Goal: Information Seeking & Learning: Find specific fact

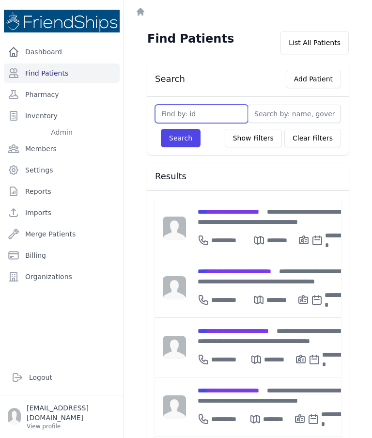
click at [205, 108] on input "text" at bounding box center [201, 114] width 93 height 18
type input "509"
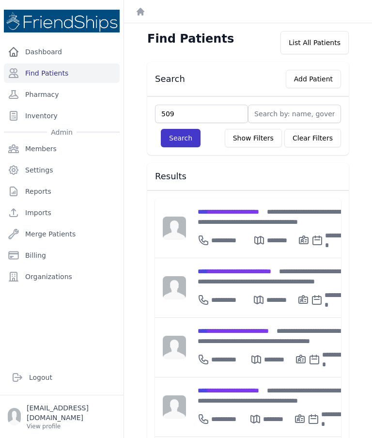
click at [181, 144] on button "Search" at bounding box center [181, 138] width 40 height 18
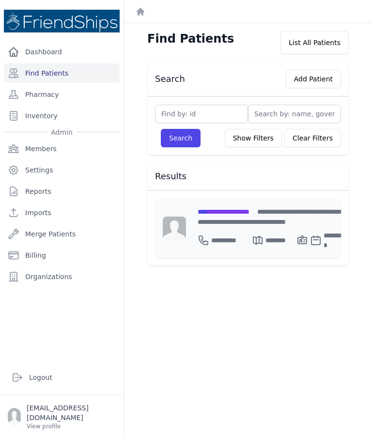
click at [252, 227] on div "**********" at bounding box center [272, 238] width 149 height 23
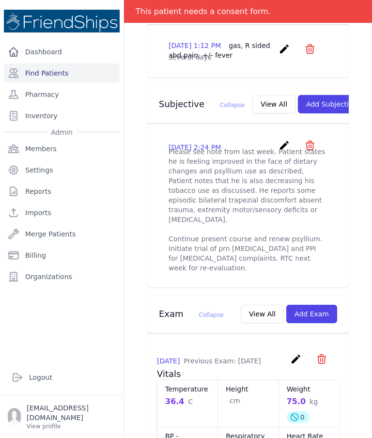
scroll to position [308, 0]
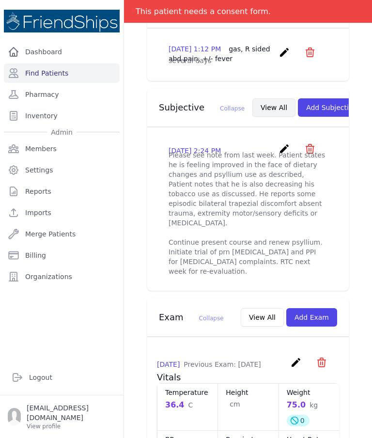
click at [252, 98] on button "View All" at bounding box center [273, 107] width 43 height 18
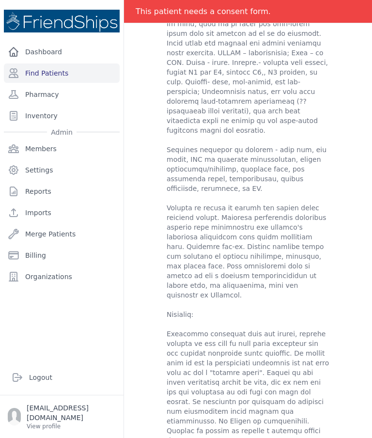
scroll to position [0, 0]
click at [151, 134] on div "Amen Musa Siran - Subjectives 2025-Sep-15 2:24 PM create ​ Delete subjective - …" at bounding box center [248, 137] width 225 height 1496
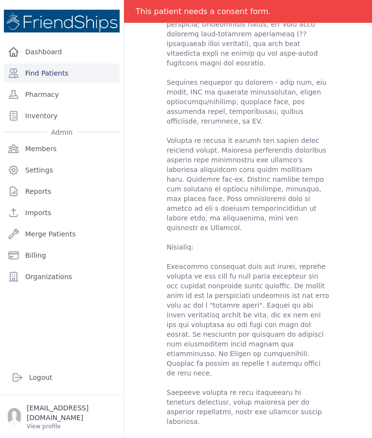
scroll to position [532, 0]
click at [71, 71] on link "Find Patients" at bounding box center [62, 72] width 116 height 19
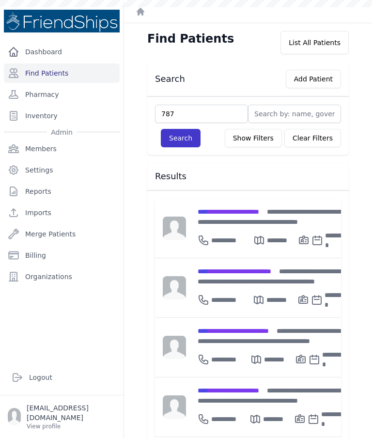
type input "787"
click at [181, 133] on button "Search" at bounding box center [181, 138] width 40 height 18
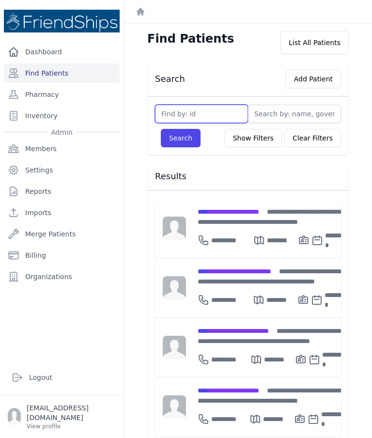
click at [221, 117] on input "text" at bounding box center [201, 114] width 93 height 18
type input "787"
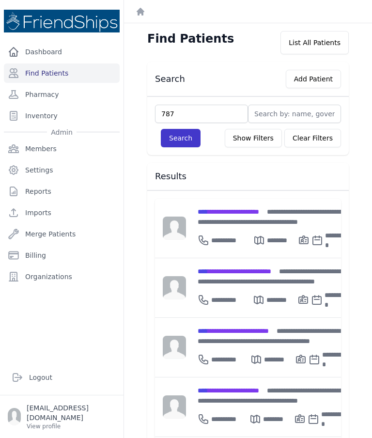
click at [186, 136] on button "Search" at bounding box center [181, 138] width 40 height 18
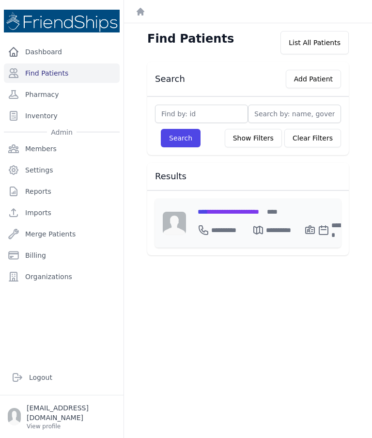
click at [264, 215] on div "**********" at bounding box center [276, 211] width 157 height 10
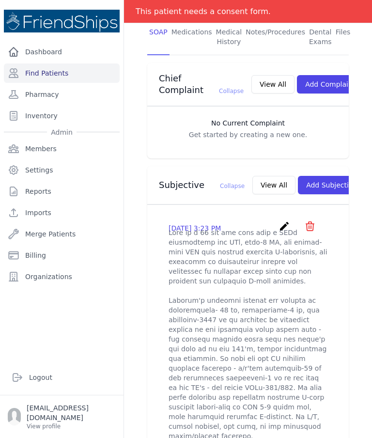
scroll to position [231, 0]
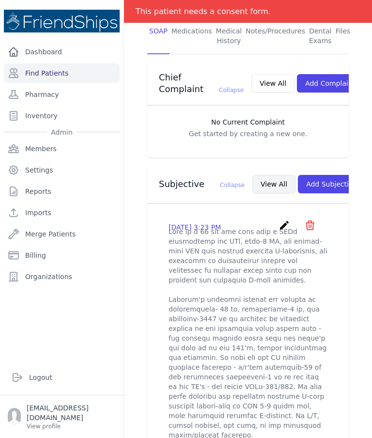
click at [252, 175] on button "View All" at bounding box center [273, 184] width 43 height 18
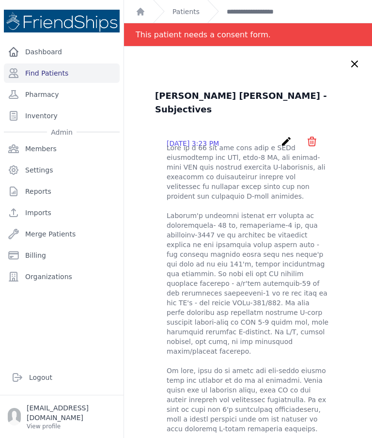
scroll to position [0, 0]
click at [185, 16] on link "Patients" at bounding box center [185, 12] width 27 height 10
click at [62, 70] on link "Find Patients" at bounding box center [62, 72] width 116 height 19
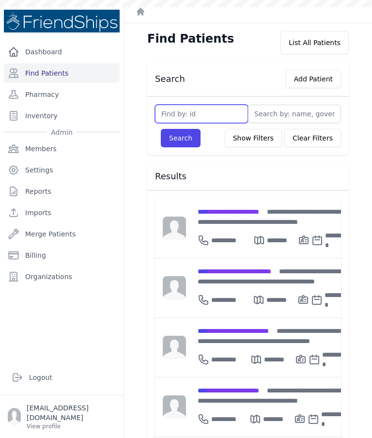
click at [198, 107] on input "text" at bounding box center [201, 114] width 93 height 18
type input "621"
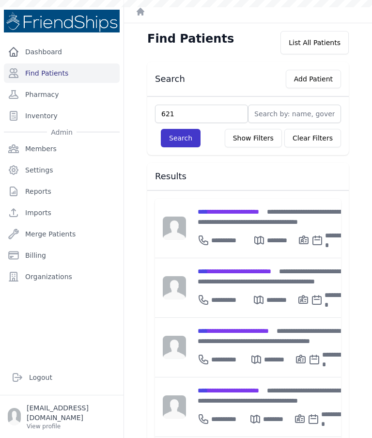
click at [183, 132] on button "Search" at bounding box center [181, 138] width 40 height 18
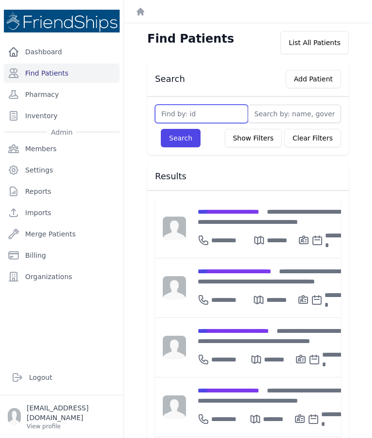
click at [215, 108] on input "text" at bounding box center [201, 114] width 93 height 18
type input "621"
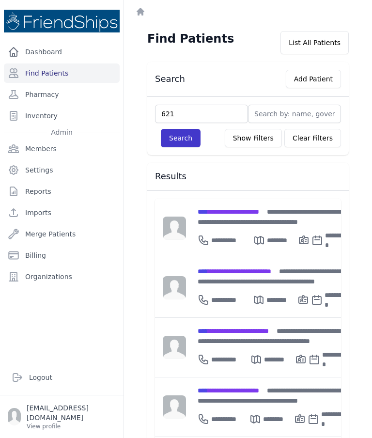
click at [187, 142] on button "Search" at bounding box center [181, 138] width 40 height 18
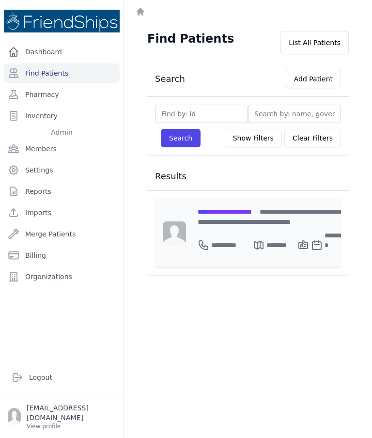
click at [226, 230] on div "**********" at bounding box center [225, 244] width 55 height 29
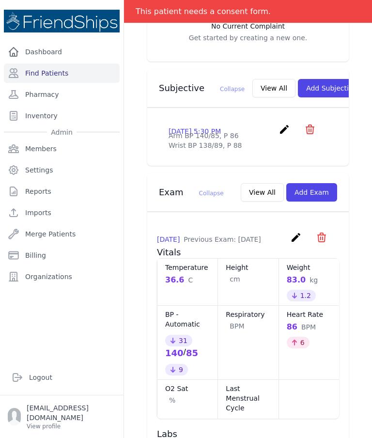
scroll to position [305, 0]
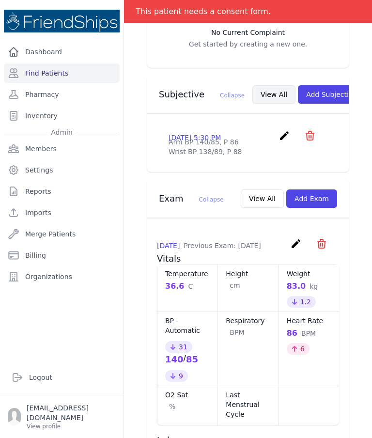
click at [256, 85] on button "View All" at bounding box center [273, 94] width 43 height 18
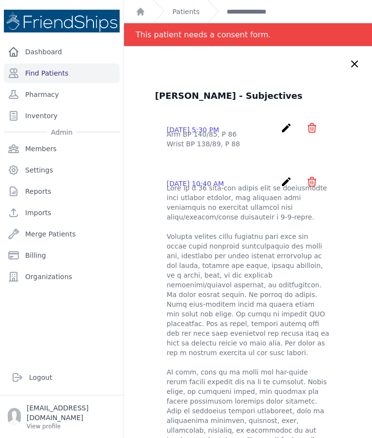
scroll to position [0, 0]
click at [356, 58] on icon at bounding box center [355, 64] width 12 height 12
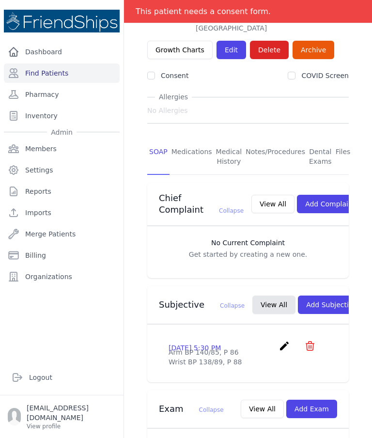
scroll to position [96, 0]
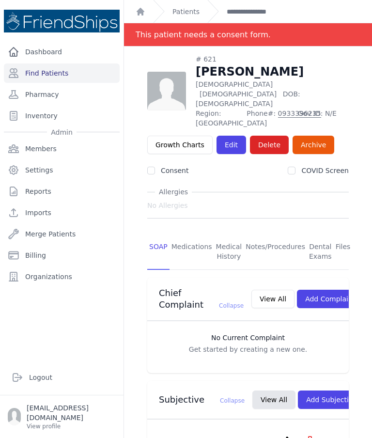
scroll to position [0, 0]
click at [244, 64] on h1 "Maryam Ali Hajji" at bounding box center [272, 71] width 153 height 15
click at [242, 64] on h1 "Maryam Ali Hajji" at bounding box center [272, 71] width 153 height 15
click at [259, 14] on link "**********" at bounding box center [252, 12] width 51 height 10
click at [81, 80] on link "Find Patients" at bounding box center [62, 72] width 116 height 19
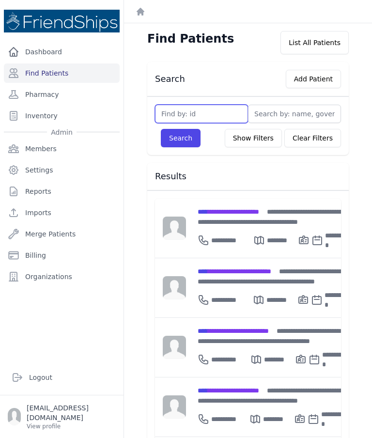
click at [210, 108] on input "text" at bounding box center [201, 114] width 93 height 18
type input "776"
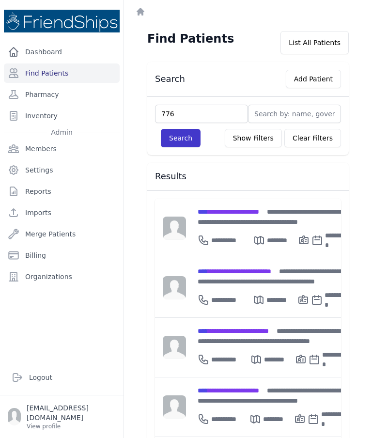
click at [183, 141] on button "Search" at bounding box center [181, 138] width 40 height 18
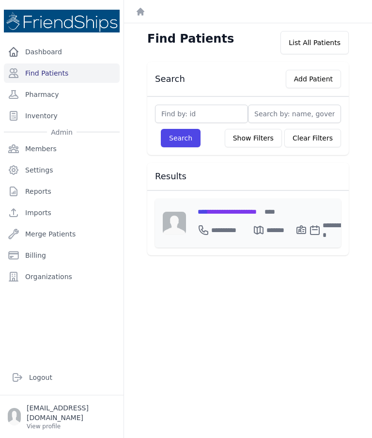
click at [242, 202] on div "**********" at bounding box center [272, 222] width 172 height 49
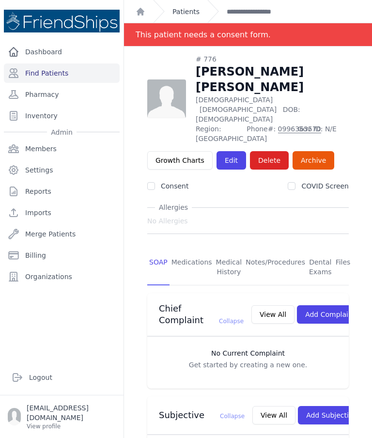
click at [181, 12] on link "Patients" at bounding box center [185, 12] width 27 height 10
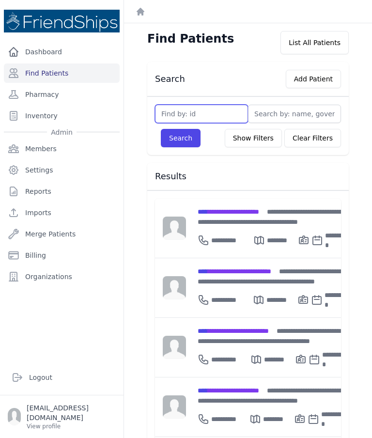
click at [189, 122] on input "text" at bounding box center [201, 114] width 93 height 18
type input "131"
click at [169, 144] on button "Search" at bounding box center [181, 138] width 40 height 18
click at [220, 110] on input "text" at bounding box center [201, 114] width 93 height 18
type input "131"
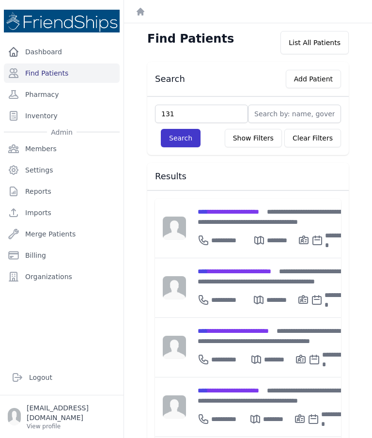
click at [189, 133] on button "Search" at bounding box center [181, 138] width 40 height 18
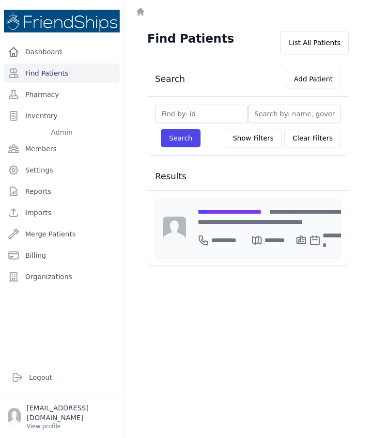
click at [254, 218] on div "**********" at bounding box center [272, 216] width 148 height 20
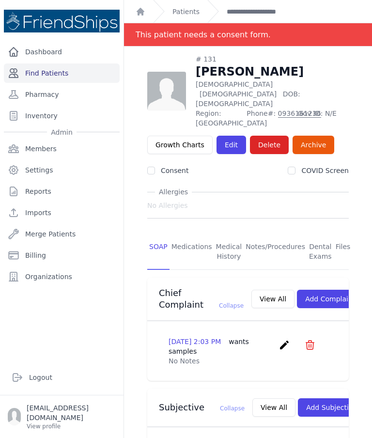
click at [81, 78] on link "Find Patients" at bounding box center [62, 72] width 116 height 19
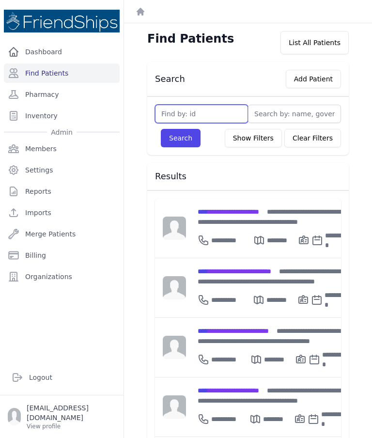
click at [210, 122] on input "text" at bounding box center [201, 114] width 93 height 18
type input "779"
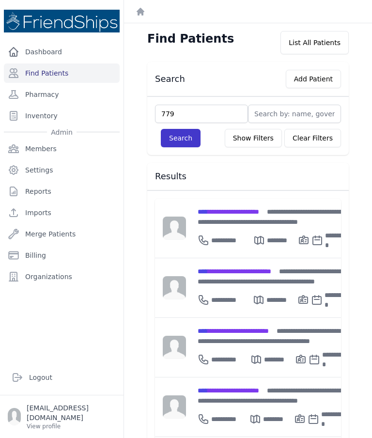
click at [183, 143] on button "Search" at bounding box center [181, 138] width 40 height 18
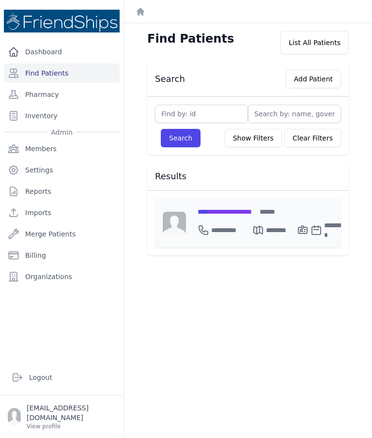
click at [238, 216] on div "**********" at bounding box center [273, 227] width 151 height 23
